Goal: Task Accomplishment & Management: Use online tool/utility

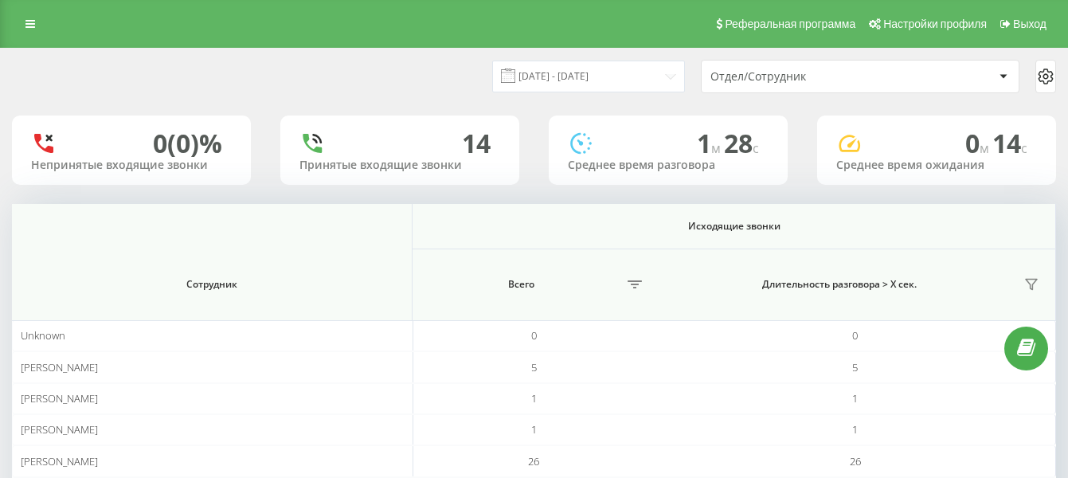
click at [762, 79] on div "Отдел/Сотрудник" at bounding box center [805, 77] width 190 height 14
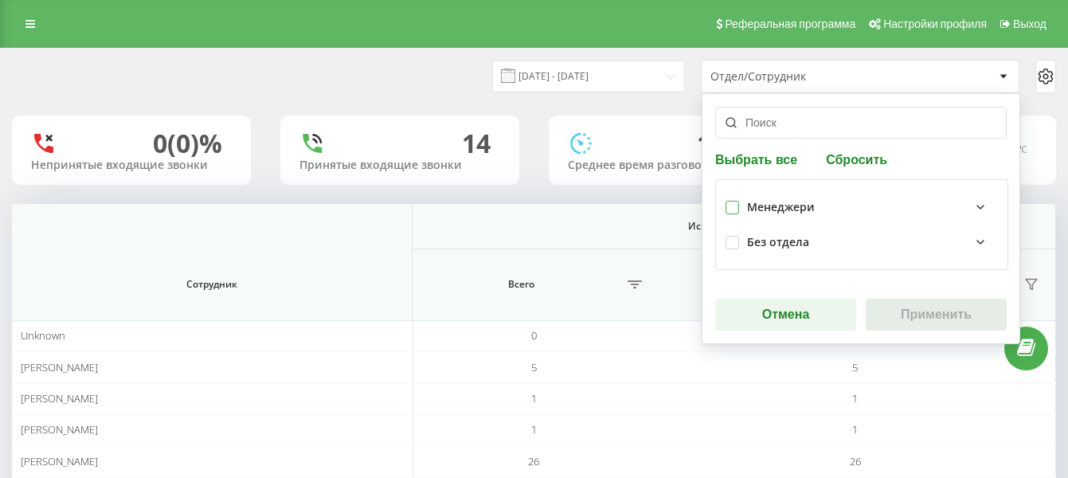
click at [732, 201] on label at bounding box center [732, 201] width 14 height 0
checkbox input "true"
click at [969, 313] on button "Применить" at bounding box center [936, 315] width 141 height 32
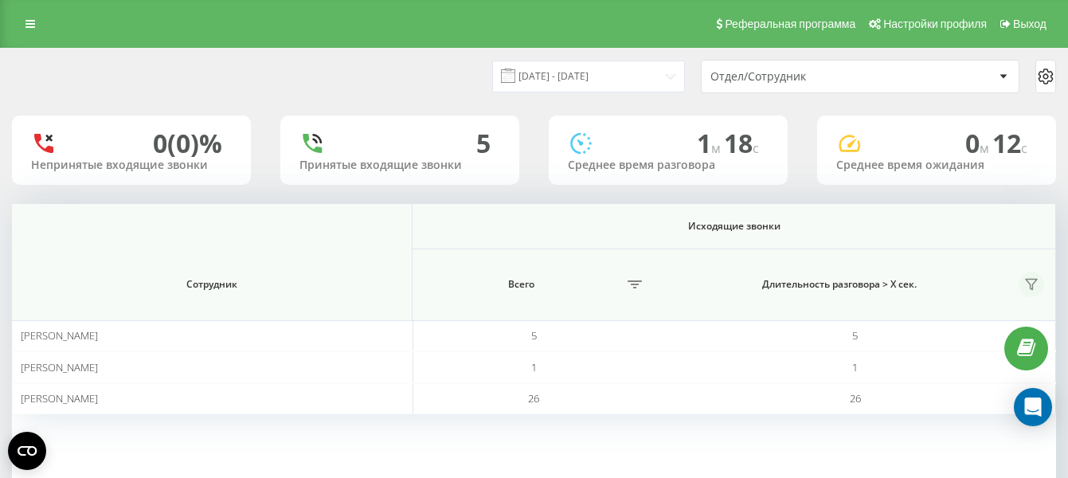
click at [1029, 280] on icon at bounding box center [1031, 285] width 11 height 10
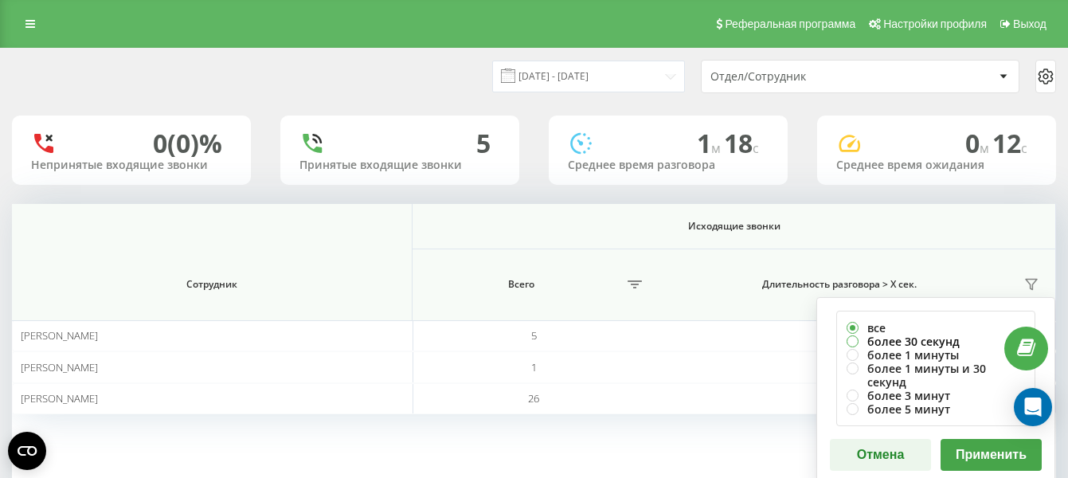
drag, startPoint x: 879, startPoint y: 340, endPoint x: 895, endPoint y: 342, distance: 16.0
click at [880, 340] on label "более 30 секунд" at bounding box center [936, 341] width 178 height 14
radio input "true"
click at [977, 439] on button "Применить" at bounding box center [991, 455] width 101 height 32
